Goal: Task Accomplishment & Management: Manage account settings

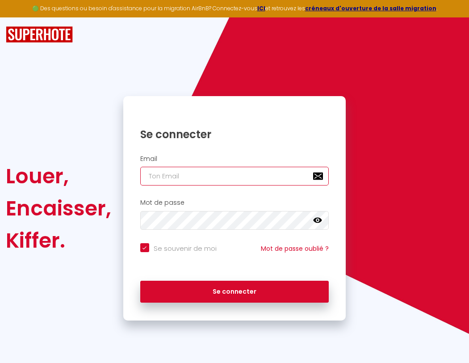
type input "s"
checkbox input "true"
type input "su"
checkbox input "true"
type input "sup"
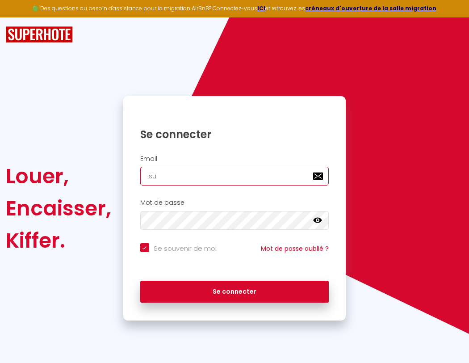
checkbox input "true"
type input "supe"
checkbox input "true"
type input "super"
checkbox input "true"
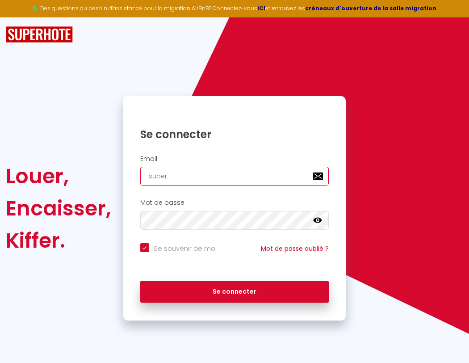
type input "superb"
checkbox input "true"
type input "superbo"
checkbox input "true"
type input "s"
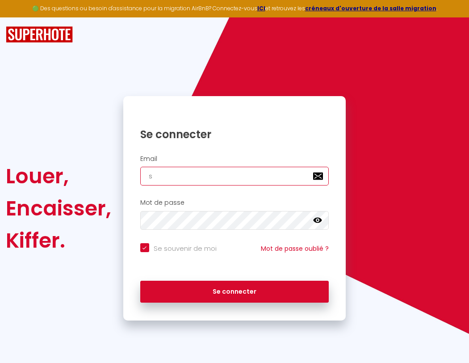
checkbox input "true"
type input "superbor"
checkbox input "true"
type input "su"
checkbox input "true"
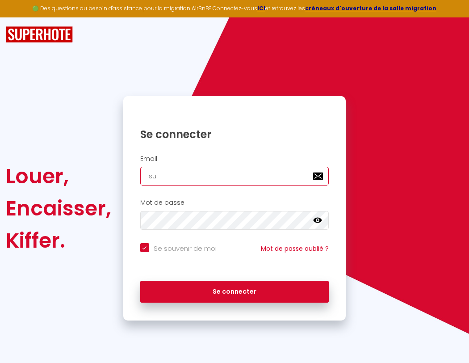
type input "superbord"
checkbox input "true"
type input "sup"
checkbox input "true"
type input "superborde"
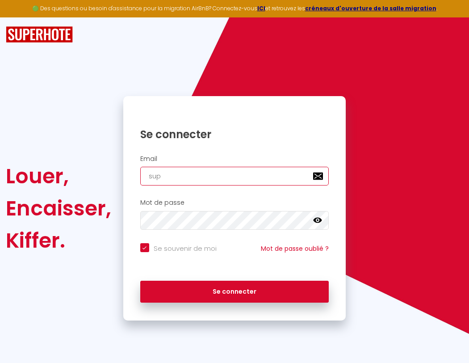
checkbox input "true"
type input "supe"
checkbox input "true"
type input "superbordea"
checkbox input "true"
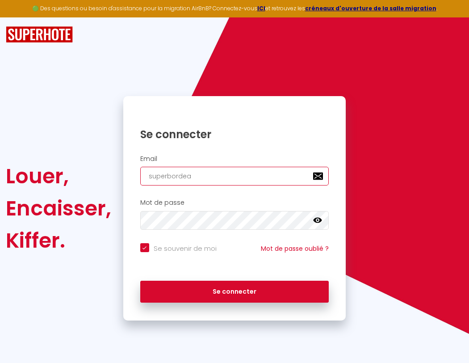
type input "super"
checkbox input "true"
type input "superbordeau"
checkbox input "true"
type input "superb"
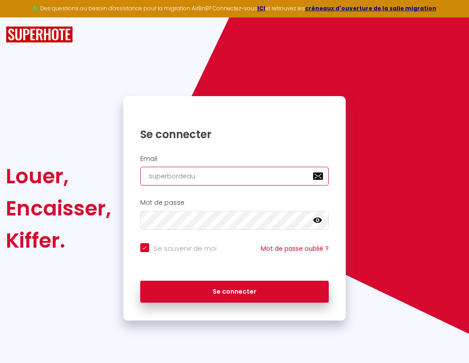
checkbox input "true"
type input "superbordeaux"
checkbox input "true"
type input "s"
checkbox input "true"
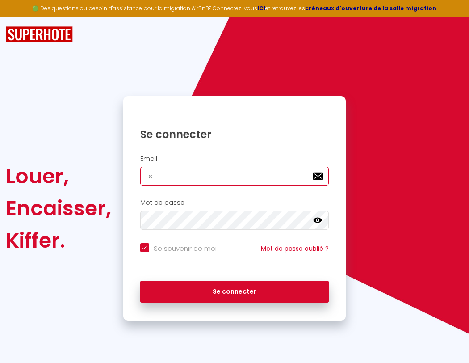
type input "su"
checkbox input "true"
type input "superbordeaux@"
checkbox input "true"
type input "superbordeaux@g"
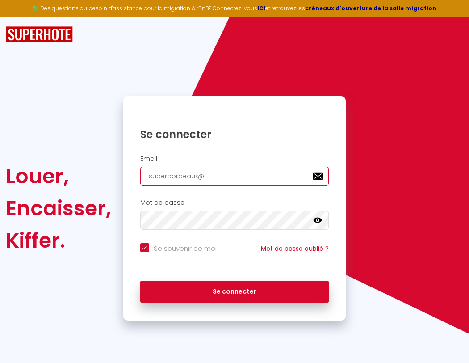
checkbox input "true"
type input "superbordeaux@gm"
checkbox input "true"
type input "superbordeaux@gma"
checkbox input "true"
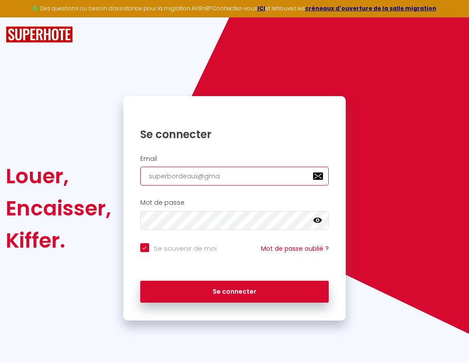
type input "superbordeaux@gmai"
checkbox input "true"
type input "[EMAIL_ADDRESS]"
checkbox input "true"
